Goal: Check status: Check status

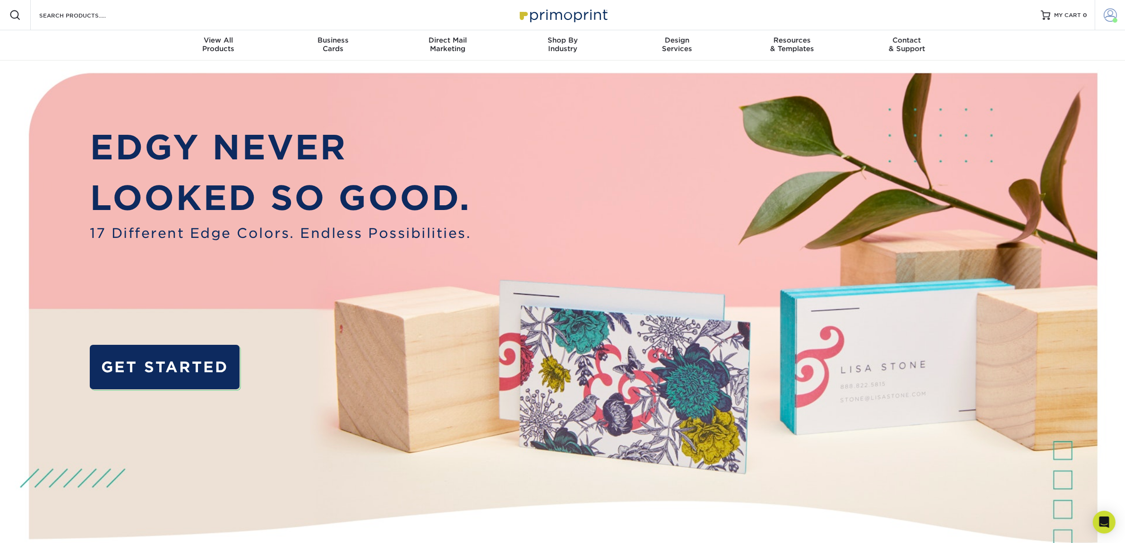
click at [1106, 17] on span at bounding box center [1110, 15] width 13 height 13
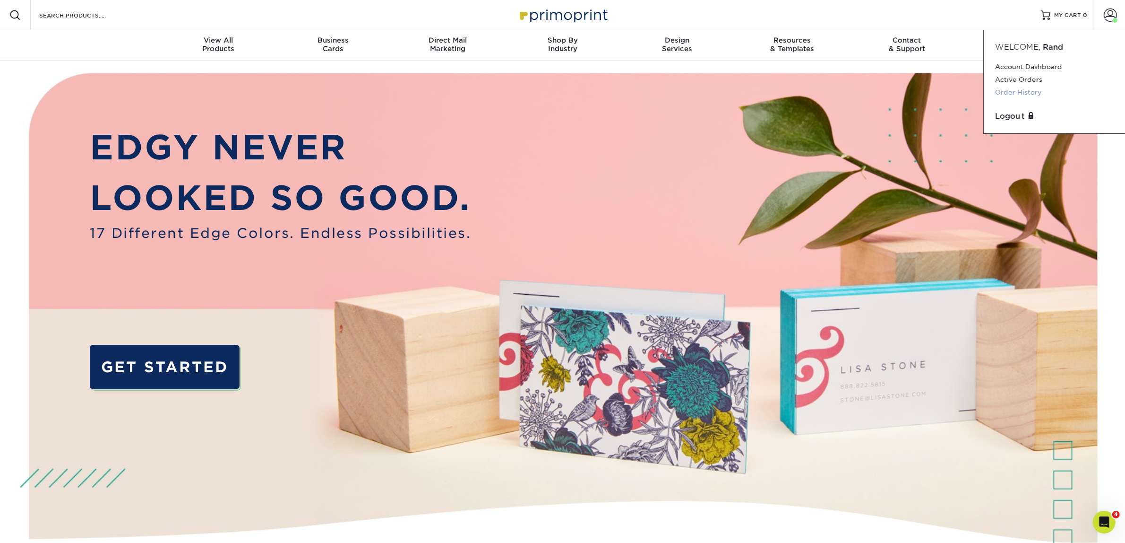
click at [1022, 90] on link "Order History" at bounding box center [1054, 92] width 119 height 13
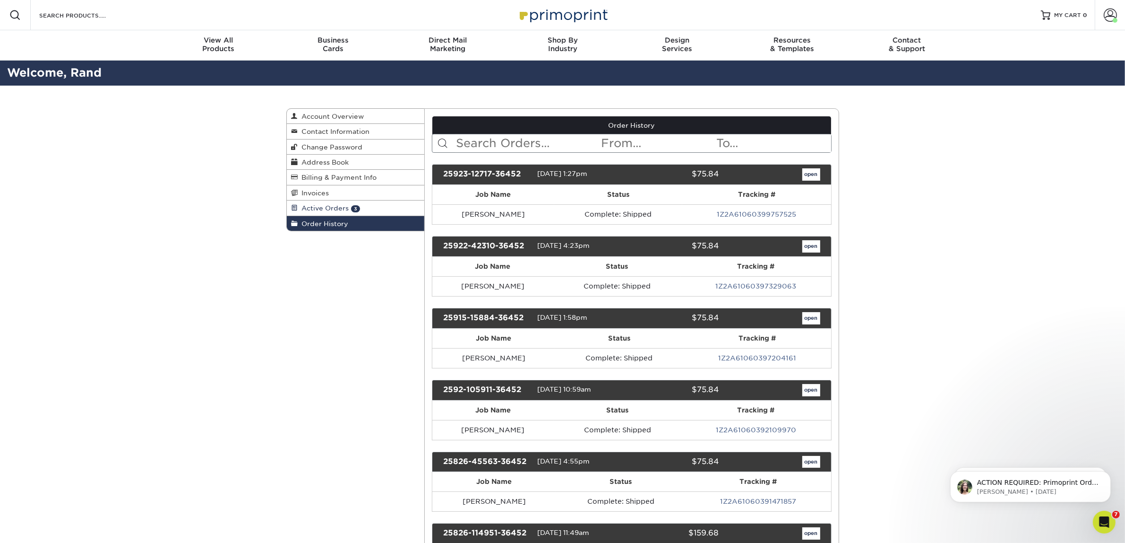
click at [317, 204] on link "Active Orders 3" at bounding box center [356, 207] width 138 height 15
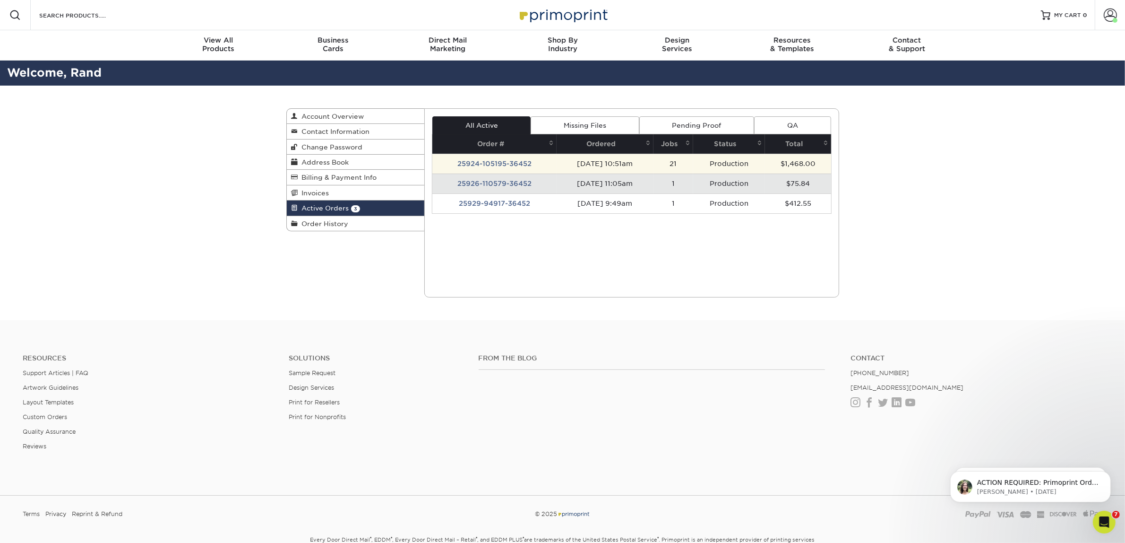
click at [648, 166] on td "[DATE] 10:51am" at bounding box center [605, 164] width 97 height 20
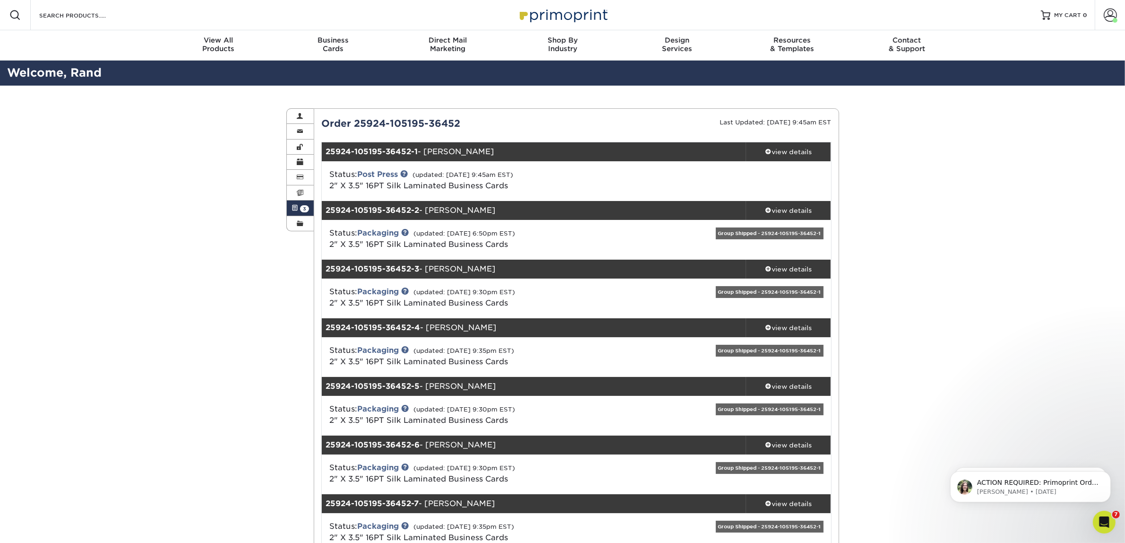
click at [301, 214] on link "Active Orders 3" at bounding box center [300, 207] width 27 height 15
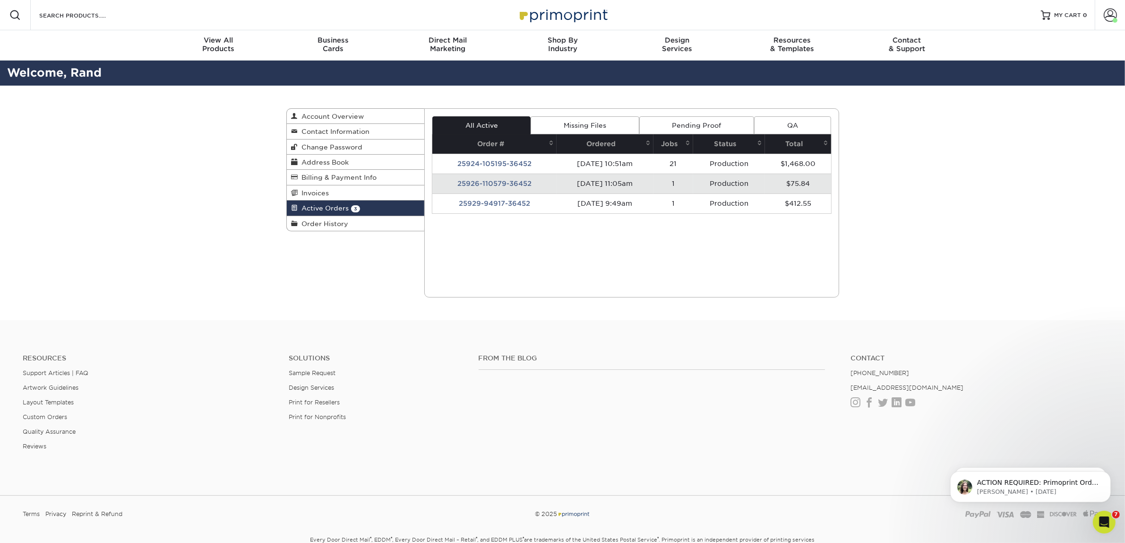
click at [690, 124] on link "Pending Proof" at bounding box center [696, 125] width 115 height 18
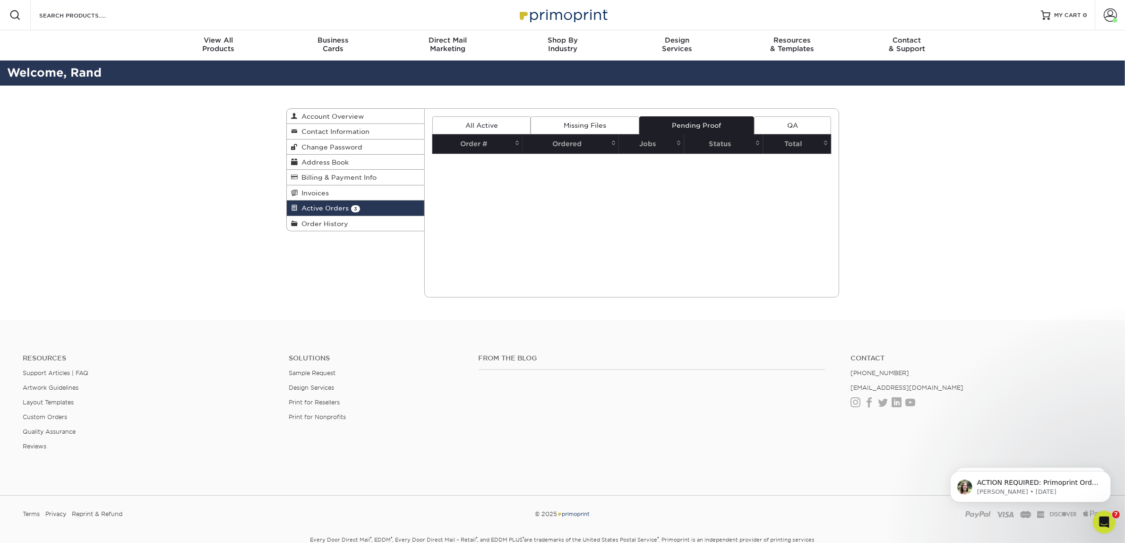
click at [590, 130] on link "Missing Files" at bounding box center [585, 125] width 108 height 18
click at [801, 117] on link "QA" at bounding box center [792, 125] width 77 height 18
click at [444, 123] on link "All Active" at bounding box center [481, 125] width 98 height 18
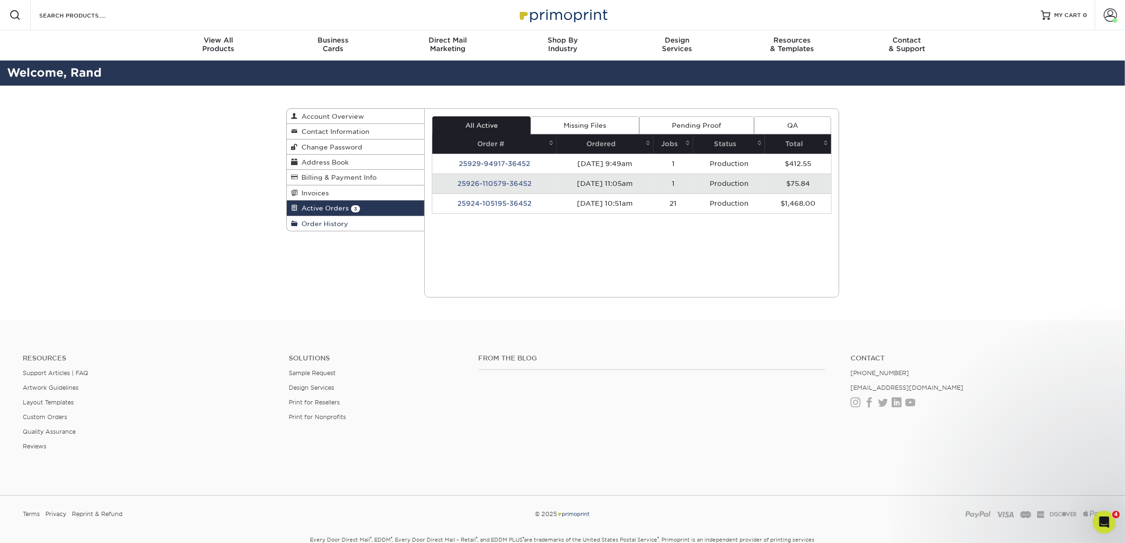
click at [315, 228] on link "Order History" at bounding box center [356, 223] width 138 height 15
